Goal: Information Seeking & Learning: Learn about a topic

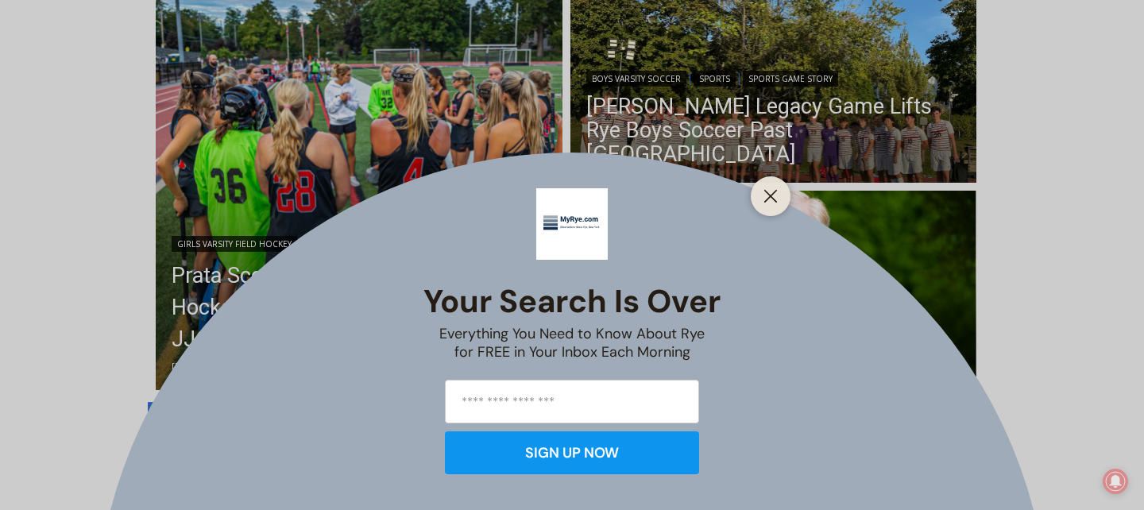
scroll to position [462, 0]
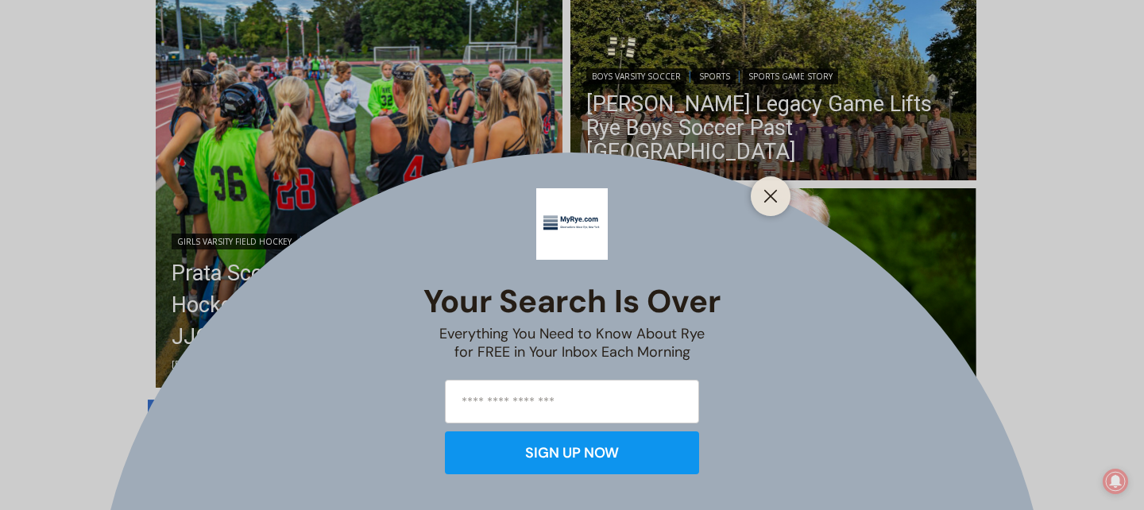
click at [706, 347] on div "Your Search is Over Everything You Need to Know About Rye for FREE in Your Inbo…" at bounding box center [571, 322] width 297 height 77
click at [762, 199] on button "Close" at bounding box center [771, 196] width 22 height 22
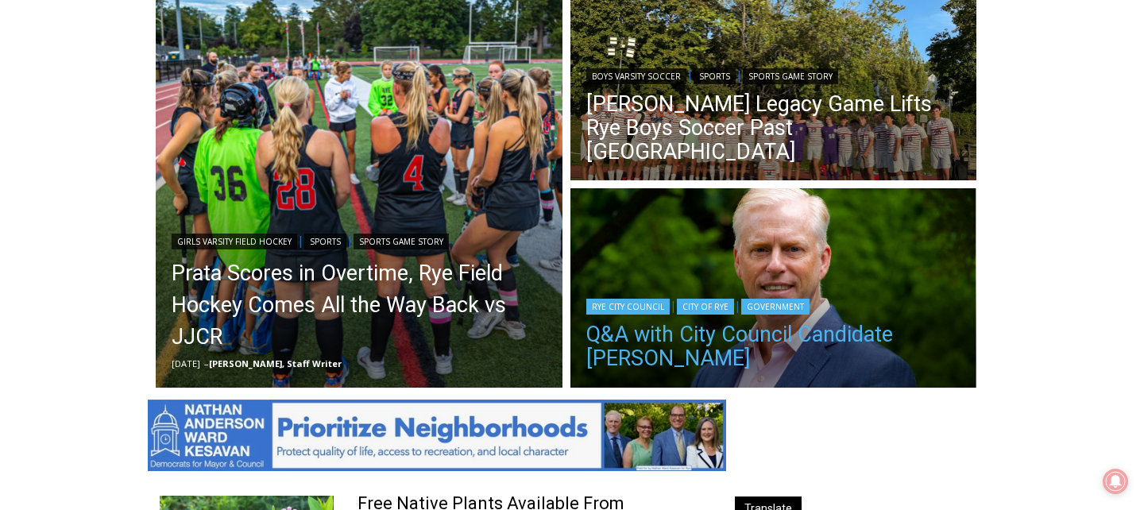
click at [676, 340] on link "Q&A with City Council Candidate [PERSON_NAME]" at bounding box center [773, 347] width 375 height 48
